Goal: Contribute content: Contribute content

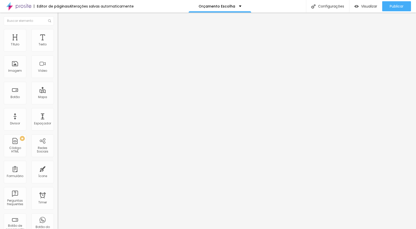
click at [58, 123] on input "30" at bounding box center [69, 125] width 22 height 5
type input "14"
type input "2"
type input "20"
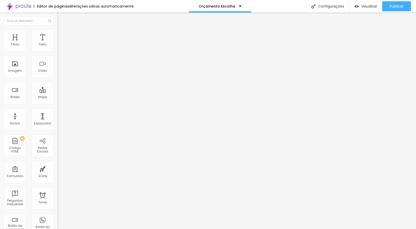
type input "20"
click at [58, 31] on img at bounding box center [60, 31] width 5 height 5
type input "5"
type input "0"
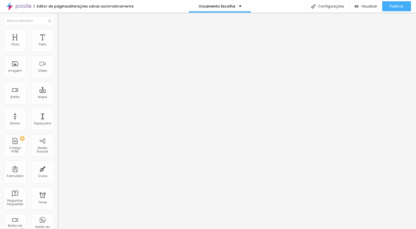
type input "0"
drag, startPoint x: 13, startPoint y: 50, endPoint x: 7, endPoint y: 50, distance: 6.8
type input "0"
click at [58, 50] on div "0 Espaço de cima" at bounding box center [87, 69] width 58 height 71
click at [58, 29] on li "Avançado" at bounding box center [87, 31] width 58 height 5
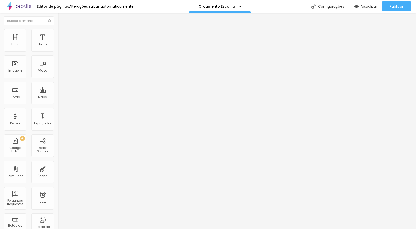
type input "7"
type input "2"
type input "0"
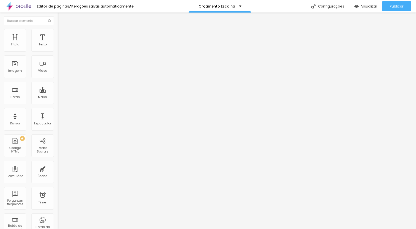
type input "0"
drag, startPoint x: 14, startPoint y: 60, endPoint x: 4, endPoint y: 60, distance: 9.8
type input "0"
click at [58, 105] on div "0 Espaço de baixo" at bounding box center [87, 140] width 58 height 71
click at [394, 4] on span "Publicar" at bounding box center [397, 6] width 14 height 4
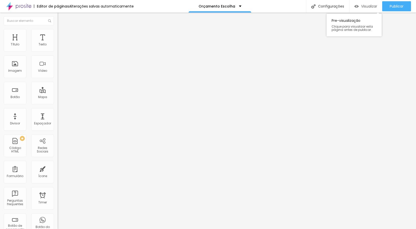
click at [374, 5] on span "Visualizar" at bounding box center [369, 6] width 16 height 4
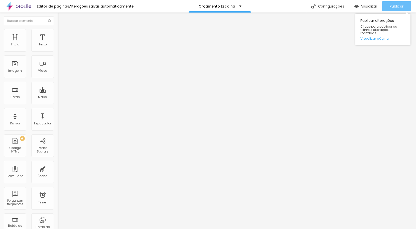
click at [396, 7] on span "Publicar" at bounding box center [397, 6] width 14 height 4
click at [405, 3] on button "Publicar" at bounding box center [396, 6] width 29 height 10
